Goal: Check status

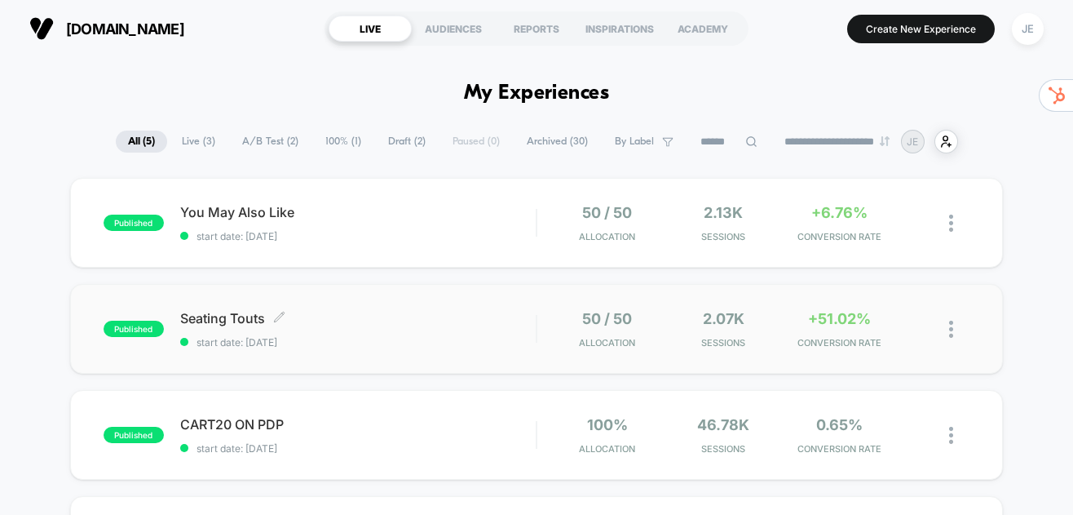
click at [487, 344] on span "start date: [DATE]" at bounding box center [358, 342] width 356 height 12
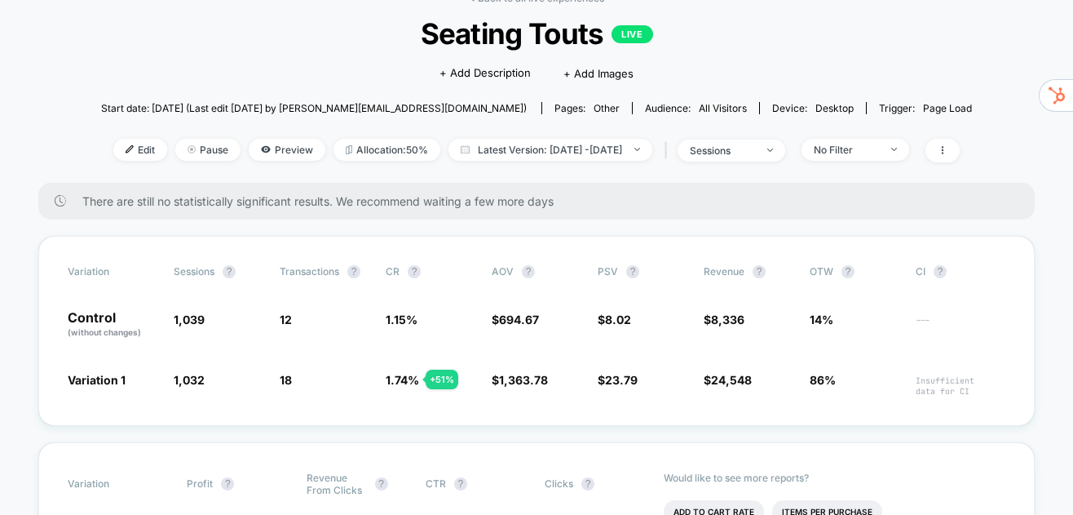
scroll to position [227, 0]
